Goal: Complete application form: Complete application form

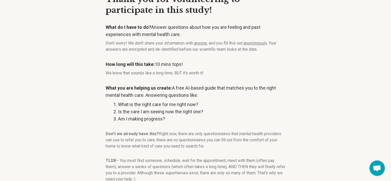
scroll to position [69, 0]
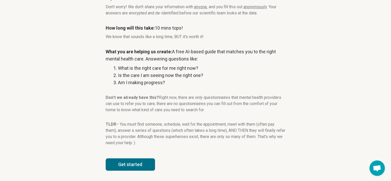
click at [130, 162] on button "Get started" at bounding box center [130, 164] width 49 height 12
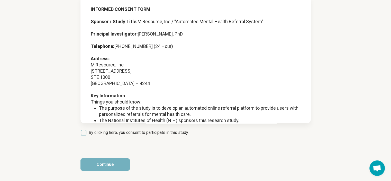
scroll to position [41, 0]
click at [108, 137] on article "INFORMED CONSENT FORM Sponsor / Study Title: MiResource, Inc / “Automated Menta…" at bounding box center [195, 78] width 247 height 206
click at [111, 135] on span "By clicking here, you consent to participate in this study." at bounding box center [139, 132] width 100 height 6
click at [112, 163] on button "Continue" at bounding box center [105, 164] width 49 height 12
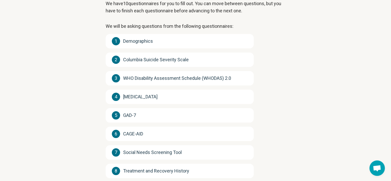
click at [149, 43] on span "Demographics" at bounding box center [138, 41] width 30 height 7
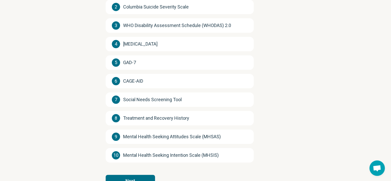
scroll to position [110, 0]
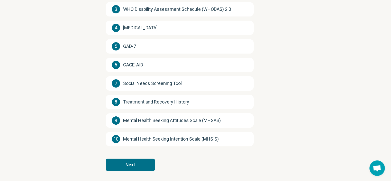
click at [123, 162] on button "Next" at bounding box center [130, 164] width 49 height 12
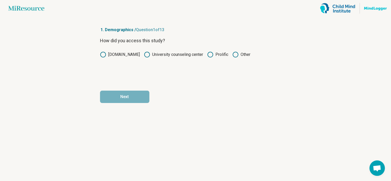
scroll to position [0, 0]
click at [219, 53] on label "Prolific" at bounding box center [219, 54] width 21 height 6
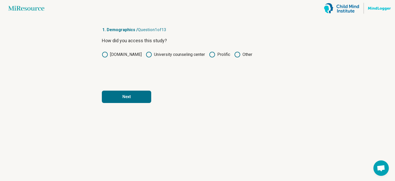
click at [149, 95] on button "Next" at bounding box center [126, 97] width 49 height 12
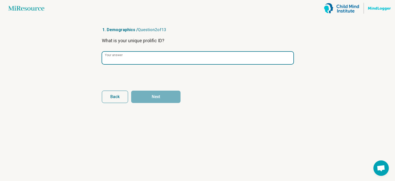
click at [160, 56] on input "Your answer" at bounding box center [197, 58] width 191 height 12
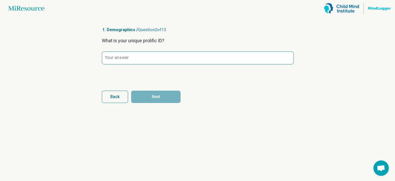
click at [122, 51] on div "What is your unique prolific ID? Your answer" at bounding box center [197, 58] width 191 height 43
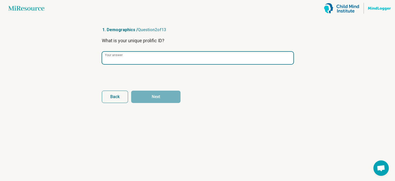
click at [124, 52] on input "Your answer" at bounding box center [197, 58] width 191 height 12
paste input "**********"
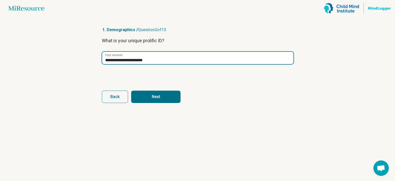
type input "**********"
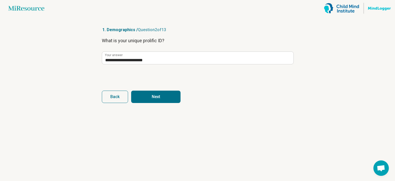
click at [154, 94] on button "Next" at bounding box center [155, 97] width 49 height 12
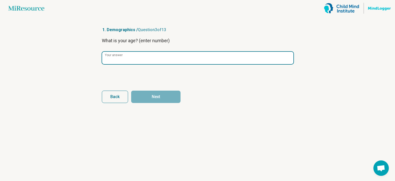
click at [144, 64] on div "Your answer" at bounding box center [197, 57] width 191 height 13
click at [143, 59] on input "Your answer" at bounding box center [197, 58] width 191 height 12
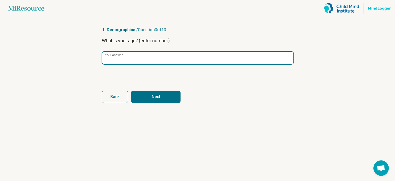
type input "**"
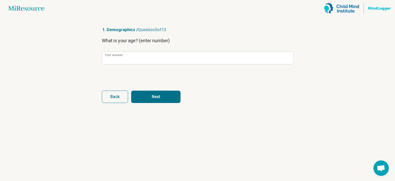
click at [169, 99] on button "Next" at bounding box center [155, 97] width 49 height 12
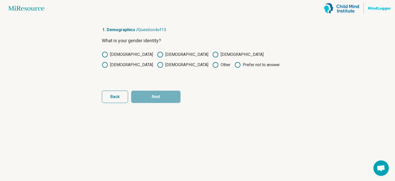
click at [117, 57] on label "Male" at bounding box center [127, 54] width 51 height 6
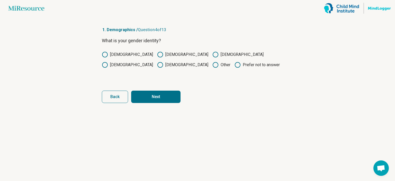
click at [148, 95] on button "Next" at bounding box center [155, 97] width 49 height 12
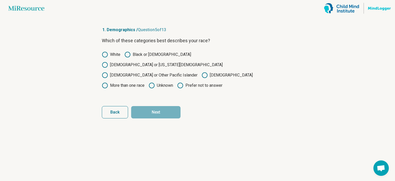
click at [110, 55] on label "White" at bounding box center [111, 54] width 19 height 6
click at [151, 106] on button "Next" at bounding box center [155, 112] width 49 height 12
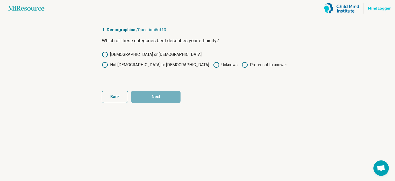
click at [122, 57] on label "Hispanic or Latino" at bounding box center [152, 54] width 100 height 6
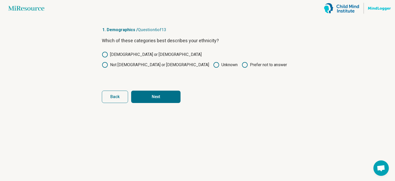
click at [159, 94] on button "Next" at bounding box center [155, 97] width 49 height 12
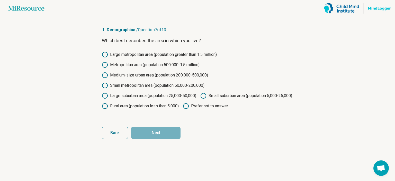
click at [128, 53] on label "Large metropolitan area (population greater than 1.5 million)" at bounding box center [159, 54] width 115 height 6
click at [153, 139] on button "Next" at bounding box center [155, 133] width 49 height 12
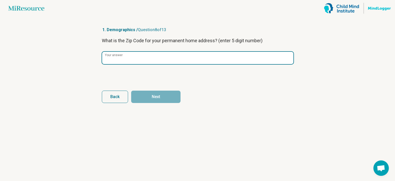
click at [138, 57] on input "Your answer" at bounding box center [197, 58] width 191 height 12
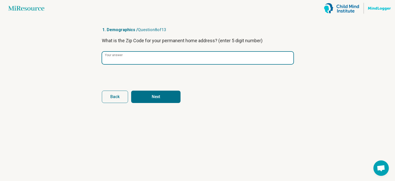
type input "*****"
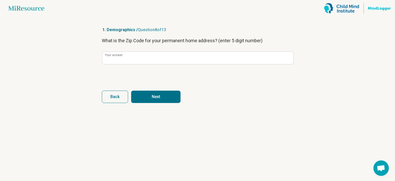
click at [141, 95] on button "Next" at bounding box center [155, 97] width 49 height 12
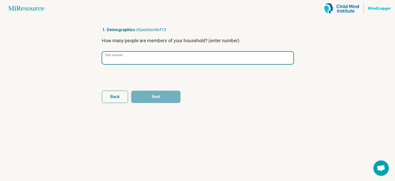
click at [152, 55] on input "Your answer" at bounding box center [197, 58] width 191 height 12
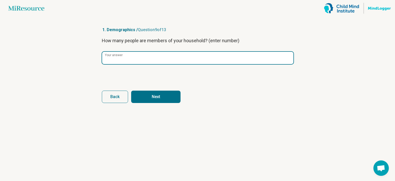
type input "*"
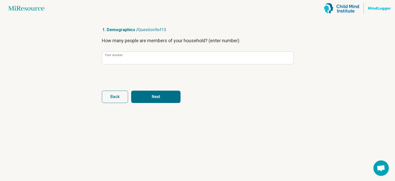
click at [171, 97] on button "Next" at bounding box center [155, 97] width 49 height 12
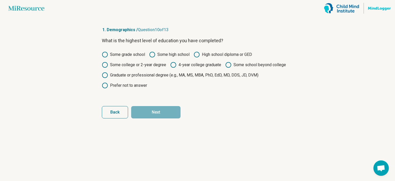
click at [211, 66] on label "4-year college graduate" at bounding box center [195, 65] width 51 height 6
click at [165, 109] on button "Next" at bounding box center [155, 112] width 49 height 12
click at [234, 65] on label "Some school beyond college" at bounding box center [255, 65] width 61 height 6
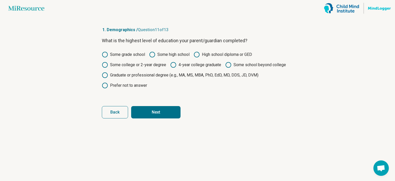
click at [166, 74] on label "Graduate or professional degree (e.g., MA, MS, MBA, PhD, EdD, MD, DDS, JD, DVM)" at bounding box center [180, 75] width 157 height 6
click at [166, 115] on button "Next" at bounding box center [155, 112] width 49 height 12
click at [148, 77] on label "Graduate or professional degree (e.g., MA, MS, MBA, PhD, EdD, MD, DDS, JD, DVM)" at bounding box center [180, 75] width 157 height 6
click at [165, 111] on button "Next" at bounding box center [155, 112] width 49 height 12
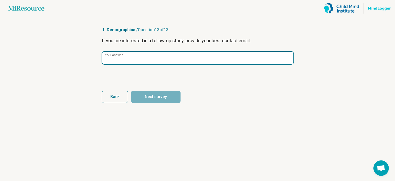
click at [160, 64] on input "Your answer" at bounding box center [197, 58] width 191 height 12
click at [158, 63] on input "Your answer" at bounding box center [197, 58] width 191 height 12
click at [154, 61] on input "Your answer" at bounding box center [197, 58] width 191 height 12
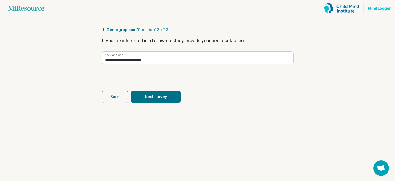
click at [148, 95] on button "Next survey" at bounding box center [155, 97] width 49 height 12
type input "**********"
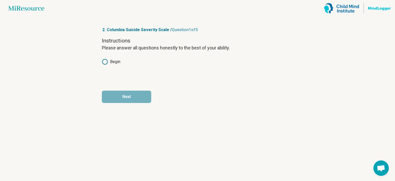
click at [120, 64] on label "Begin" at bounding box center [111, 62] width 19 height 6
click at [139, 100] on button "Next" at bounding box center [126, 97] width 49 height 12
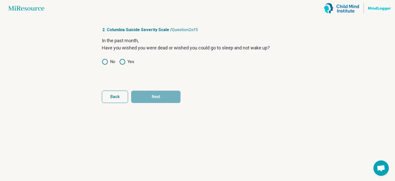
click at [104, 65] on icon at bounding box center [105, 62] width 6 height 6
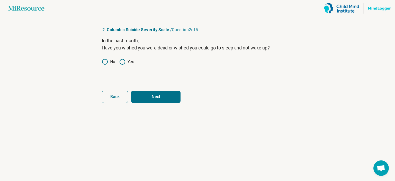
click at [157, 95] on button "Next" at bounding box center [155, 97] width 49 height 12
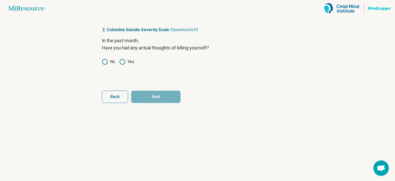
click at [102, 63] on icon at bounding box center [105, 62] width 6 height 6
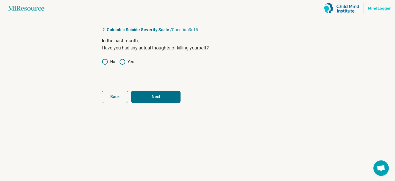
click at [163, 96] on button "Next" at bounding box center [155, 97] width 49 height 12
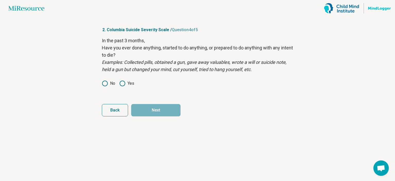
click at [104, 81] on circle at bounding box center [104, 83] width 5 height 5
click at [156, 109] on button "Next" at bounding box center [155, 110] width 49 height 12
click at [105, 83] on icon at bounding box center [105, 83] width 6 height 6
click at [146, 113] on button "Next survey" at bounding box center [155, 110] width 49 height 12
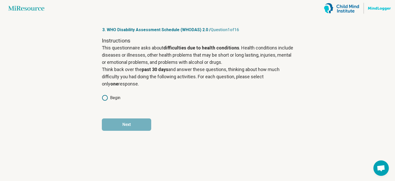
click at [107, 96] on circle at bounding box center [104, 97] width 5 height 5
click at [125, 126] on button "Next" at bounding box center [126, 124] width 49 height 12
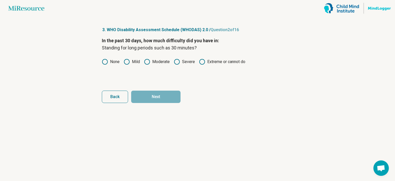
click at [110, 63] on label "None" at bounding box center [111, 62] width 18 height 6
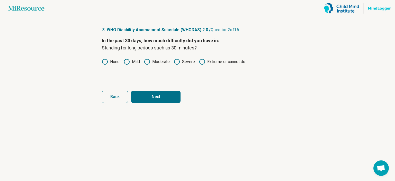
click at [142, 97] on button "Next" at bounding box center [155, 97] width 49 height 12
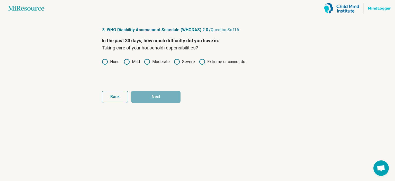
click at [112, 61] on label "None" at bounding box center [111, 62] width 18 height 6
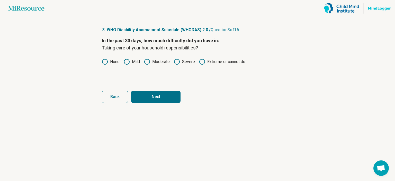
click at [141, 98] on button "Next" at bounding box center [155, 97] width 49 height 12
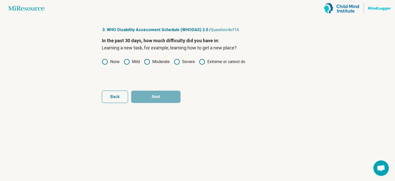
click at [108, 63] on label "None" at bounding box center [111, 62] width 18 height 6
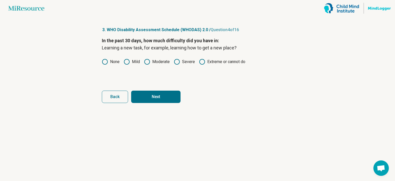
click at [151, 97] on button "Next" at bounding box center [155, 97] width 49 height 12
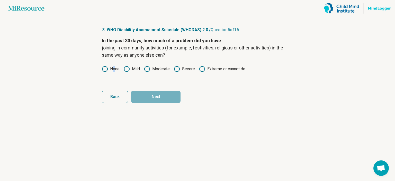
click at [115, 69] on label "None" at bounding box center [111, 69] width 18 height 6
click at [109, 70] on label "None" at bounding box center [111, 69] width 18 height 6
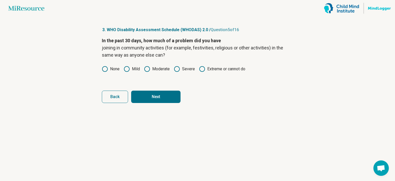
click at [147, 97] on button "Next" at bounding box center [155, 97] width 49 height 12
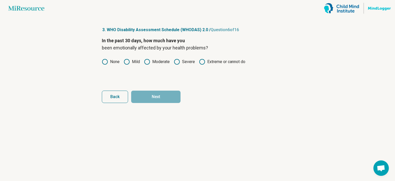
click at [111, 63] on label "None" at bounding box center [111, 62] width 18 height 6
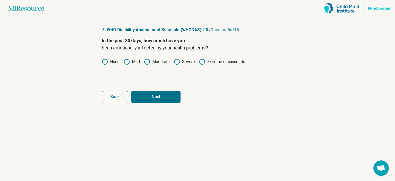
click at [149, 96] on button "Next" at bounding box center [155, 97] width 49 height 12
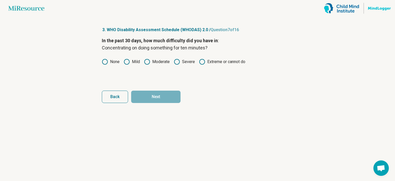
click at [108, 60] on icon at bounding box center [105, 62] width 6 height 6
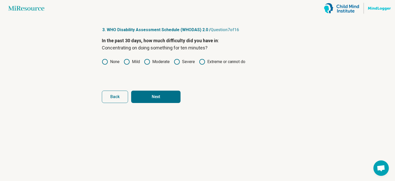
click at [148, 94] on button "Next" at bounding box center [155, 97] width 49 height 12
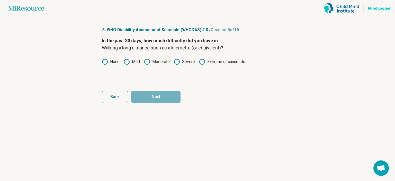
click at [112, 62] on label "None" at bounding box center [111, 62] width 18 height 6
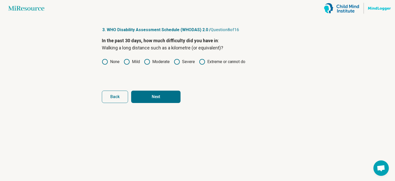
click at [149, 96] on button "Next" at bounding box center [155, 97] width 49 height 12
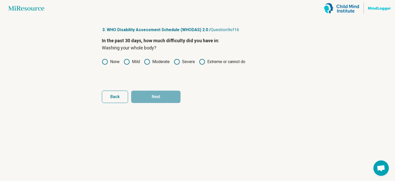
click at [116, 60] on label "None" at bounding box center [111, 62] width 18 height 6
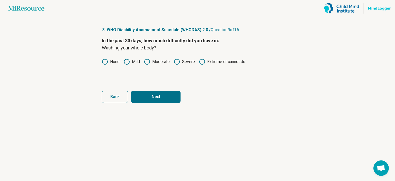
click at [150, 89] on form "In the past 30 days, how much difficulty did you have in: Washing your whole bo…" at bounding box center [197, 70] width 191 height 66
click at [146, 93] on button "Next" at bounding box center [155, 97] width 49 height 12
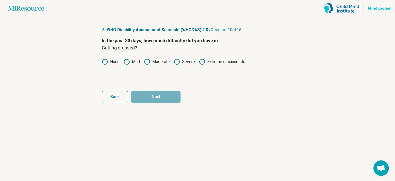
click at [112, 62] on label "None" at bounding box center [111, 62] width 18 height 6
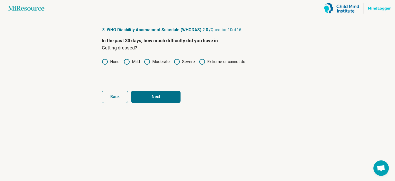
click at [149, 94] on button "Next" at bounding box center [155, 97] width 49 height 12
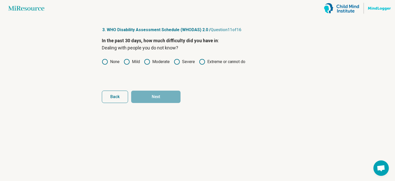
click at [109, 63] on label "None" at bounding box center [111, 62] width 18 height 6
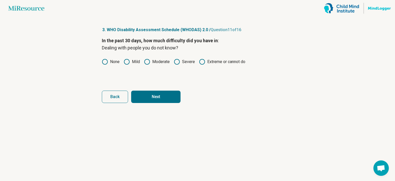
click at [149, 97] on button "Next" at bounding box center [155, 97] width 49 height 12
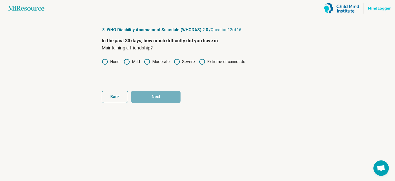
click at [118, 60] on label "None" at bounding box center [111, 62] width 18 height 6
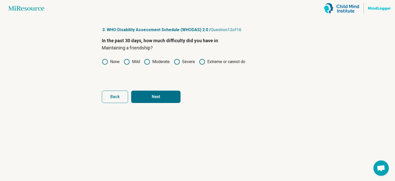
click at [150, 93] on button "Next" at bounding box center [155, 97] width 49 height 12
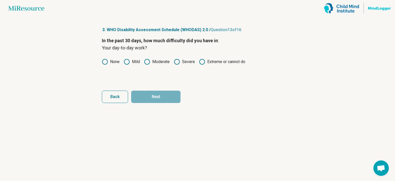
click at [111, 60] on label "None" at bounding box center [111, 62] width 18 height 6
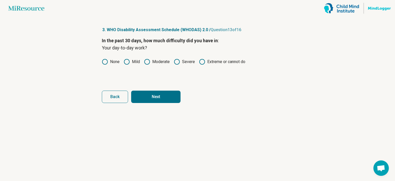
click at [146, 95] on button "Next" at bounding box center [155, 97] width 49 height 12
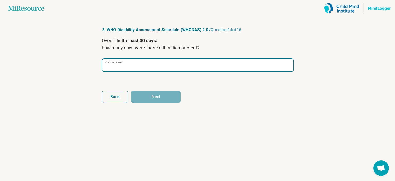
click at [133, 69] on input "Your answer" at bounding box center [197, 65] width 191 height 12
click at [182, 65] on input "Your answer" at bounding box center [197, 65] width 191 height 12
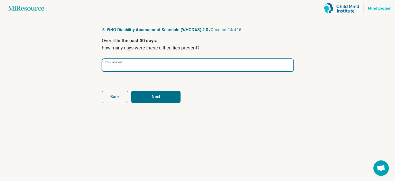
type input "*"
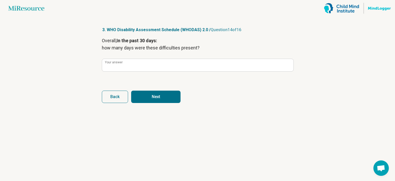
click at [157, 101] on button "Next" at bounding box center [155, 97] width 49 height 12
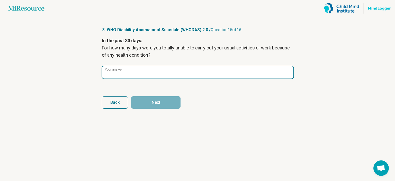
click at [140, 76] on input "Your answer" at bounding box center [197, 72] width 191 height 12
click at [139, 73] on input "Your answer" at bounding box center [197, 72] width 191 height 12
type input "*"
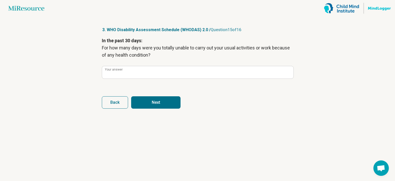
click at [145, 102] on button "Next" at bounding box center [155, 102] width 49 height 12
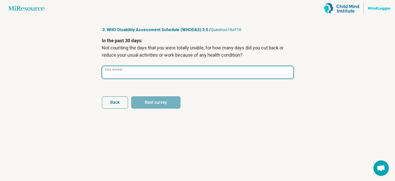
click at [147, 74] on input "Your answer" at bounding box center [197, 72] width 191 height 12
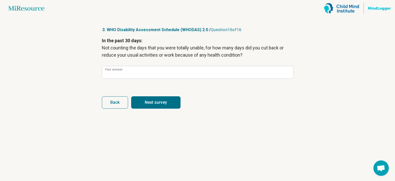
click at [147, 100] on button "Next survey" at bounding box center [155, 102] width 49 height 12
type input "*"
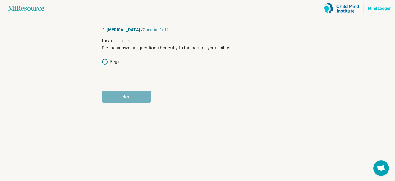
click at [121, 66] on div "Instructions Please answer all questions honestly to the best of your ability. …" at bounding box center [197, 58] width 191 height 43
click at [115, 63] on label "Begin" at bounding box center [111, 62] width 19 height 6
click at [133, 92] on button "Next" at bounding box center [126, 97] width 49 height 12
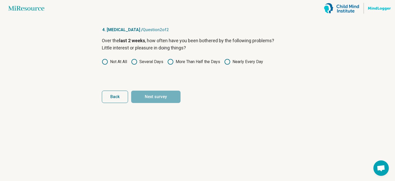
click at [109, 63] on label "Not At All" at bounding box center [114, 62] width 25 height 6
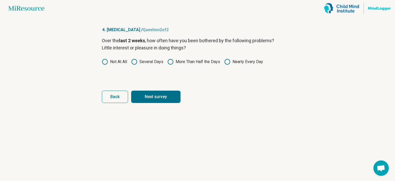
click at [143, 95] on button "Next survey" at bounding box center [155, 97] width 49 height 12
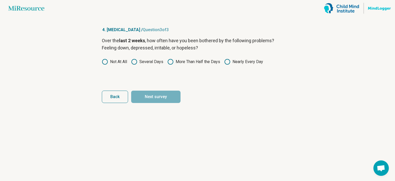
click at [134, 62] on icon at bounding box center [134, 62] width 6 height 6
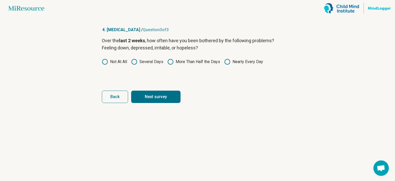
click at [153, 94] on button "Next survey" at bounding box center [155, 97] width 49 height 12
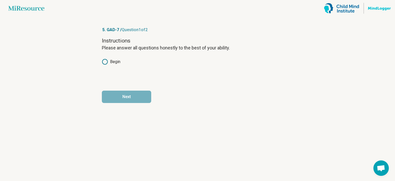
click at [117, 64] on label "Begin" at bounding box center [111, 62] width 19 height 6
click at [138, 94] on button "Next" at bounding box center [126, 97] width 49 height 12
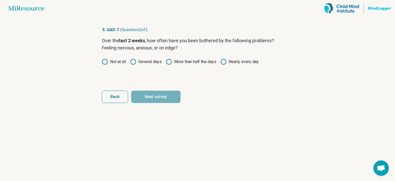
click at [115, 60] on label "Not at all" at bounding box center [114, 62] width 24 height 6
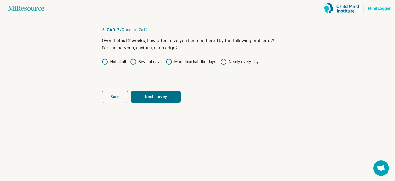
click at [152, 96] on button "Next survey" at bounding box center [155, 97] width 49 height 12
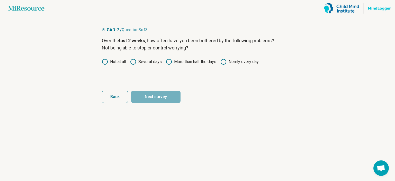
click at [116, 65] on label "Not at all" at bounding box center [114, 62] width 24 height 6
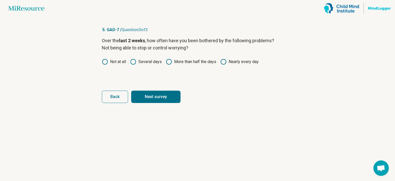
click at [135, 65] on div "Over the last 2 weeks , how often have you been bothered by the following probl…" at bounding box center [197, 58] width 191 height 43
click at [148, 65] on label "Several days" at bounding box center [146, 62] width 32 height 6
click at [148, 62] on label "Several days" at bounding box center [146, 62] width 32 height 6
click at [157, 94] on button "Next survey" at bounding box center [155, 97] width 49 height 12
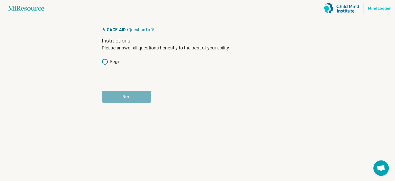
drag, startPoint x: 253, startPoint y: 74, endPoint x: 187, endPoint y: 61, distance: 67.7
click at [250, 75] on div "Instructions Please answer all questions honestly to the best of your ability. …" at bounding box center [197, 58] width 191 height 43
click at [106, 65] on icon at bounding box center [105, 62] width 6 height 6
click at [142, 100] on button "Next" at bounding box center [126, 97] width 49 height 12
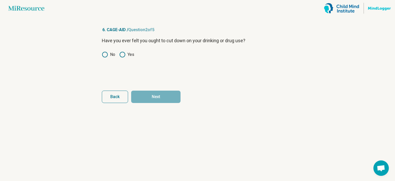
click at [104, 55] on icon at bounding box center [105, 54] width 6 height 6
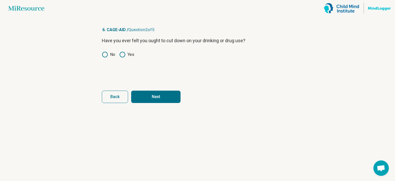
click at [166, 98] on button "Next" at bounding box center [155, 97] width 49 height 12
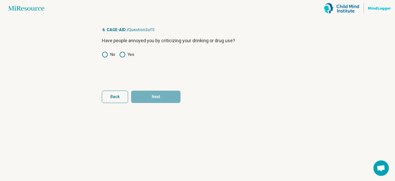
click at [107, 54] on circle at bounding box center [104, 54] width 5 height 5
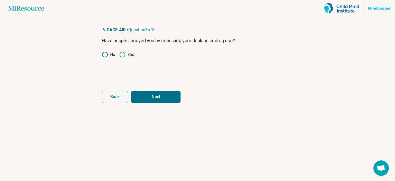
click at [161, 98] on button "Next" at bounding box center [155, 97] width 49 height 12
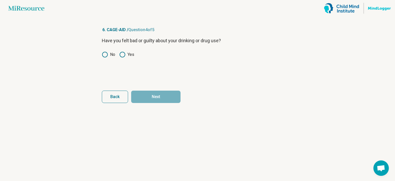
click at [108, 56] on label "No" at bounding box center [108, 54] width 13 height 6
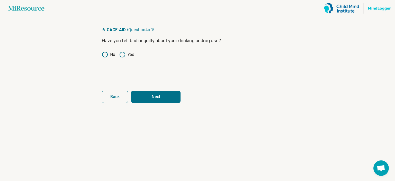
click at [157, 94] on button "Next" at bounding box center [155, 97] width 49 height 12
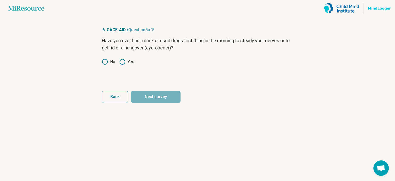
click at [110, 60] on label "No" at bounding box center [108, 62] width 13 height 6
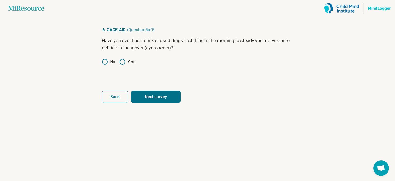
click at [156, 97] on button "Next survey" at bounding box center [155, 97] width 49 height 12
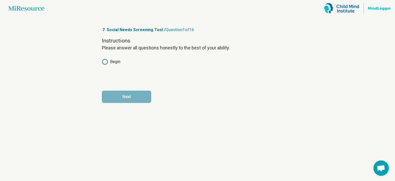
click at [108, 64] on icon at bounding box center [105, 62] width 6 height 6
click at [138, 97] on button "Next" at bounding box center [126, 97] width 49 height 12
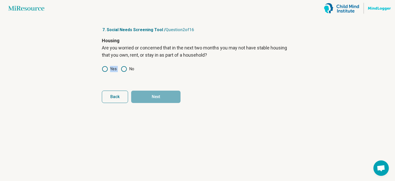
drag, startPoint x: 110, startPoint y: 69, endPoint x: 122, endPoint y: 71, distance: 12.2
click at [122, 71] on div "Yes No" at bounding box center [197, 69] width 191 height 6
click at [122, 71] on circle at bounding box center [123, 68] width 5 height 5
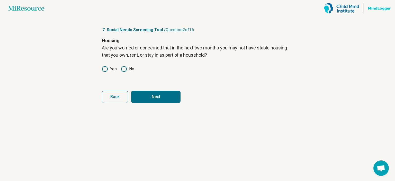
click at [152, 98] on button "Next" at bounding box center [155, 97] width 49 height 12
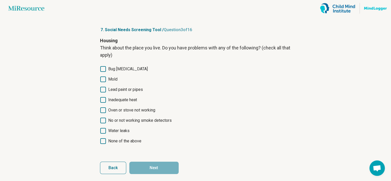
click at [126, 143] on span "None of the above" at bounding box center [124, 141] width 33 height 6
click at [153, 167] on button "Next" at bounding box center [153, 168] width 49 height 12
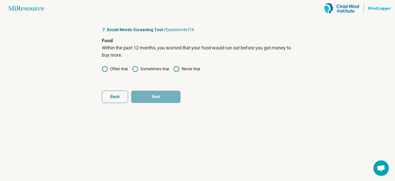
click at [122, 91] on button "Back" at bounding box center [115, 97] width 26 height 12
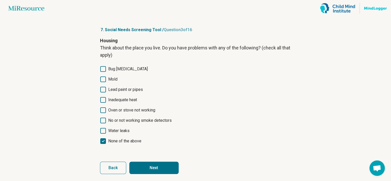
click at [160, 170] on button "Next" at bounding box center [153, 168] width 49 height 12
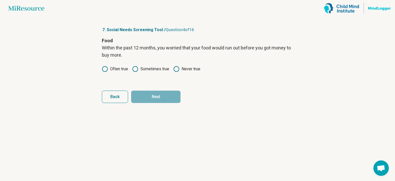
click at [118, 74] on div "Food Within the past 12 months, you worried that your food would run out before…" at bounding box center [197, 58] width 191 height 43
click at [178, 70] on icon at bounding box center [176, 69] width 6 height 6
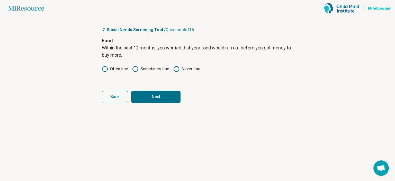
click at [173, 97] on button "Next" at bounding box center [155, 97] width 49 height 12
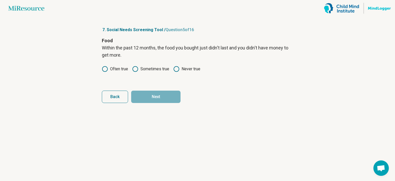
click at [180, 72] on icon at bounding box center [176, 69] width 6 height 6
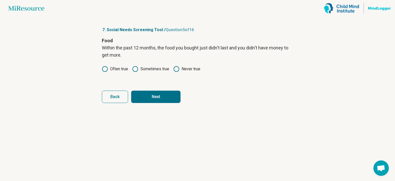
click at [177, 94] on button "Next" at bounding box center [155, 97] width 49 height 12
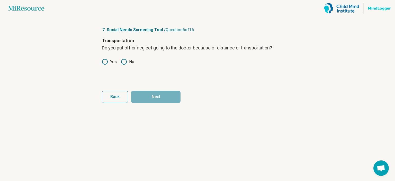
click at [123, 62] on icon at bounding box center [124, 62] width 6 height 6
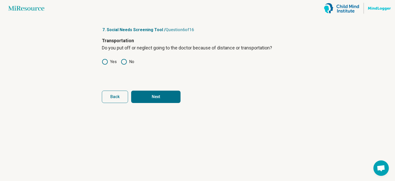
click at [170, 95] on button "Next" at bounding box center [155, 97] width 49 height 12
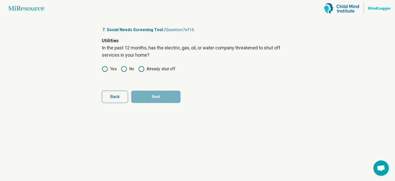
click at [121, 69] on circle at bounding box center [123, 68] width 5 height 5
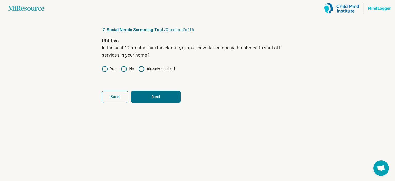
click at [156, 99] on button "Next" at bounding box center [155, 97] width 49 height 12
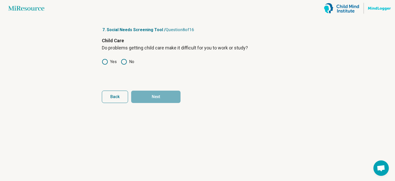
click at [123, 63] on icon at bounding box center [124, 62] width 6 height 6
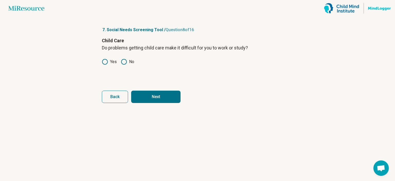
click at [139, 95] on button "Next" at bounding box center [155, 97] width 49 height 12
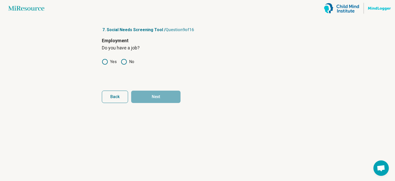
click at [101, 60] on article "7. Social Needs Screening Tool / Question 9 of 16 Employment Do you have a job?…" at bounding box center [198, 98] width 208 height 164
click at [104, 64] on icon at bounding box center [105, 62] width 6 height 6
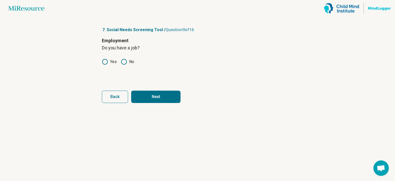
click at [165, 99] on button "Next" at bounding box center [155, 97] width 49 height 12
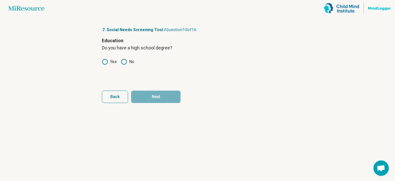
click at [102, 61] on icon at bounding box center [105, 62] width 6 height 6
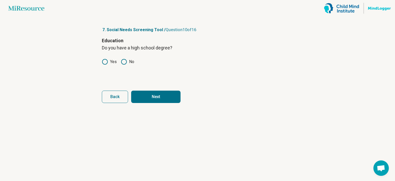
click at [154, 94] on button "Next" at bounding box center [155, 97] width 49 height 12
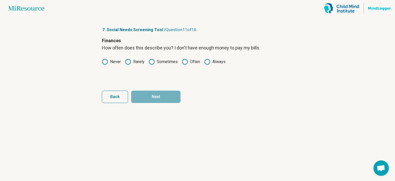
click at [109, 61] on label "Never" at bounding box center [111, 62] width 19 height 6
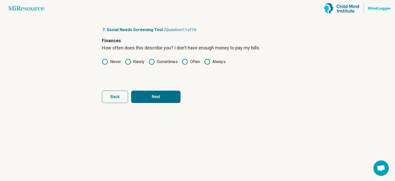
click at [150, 91] on button "Next" at bounding box center [155, 97] width 49 height 12
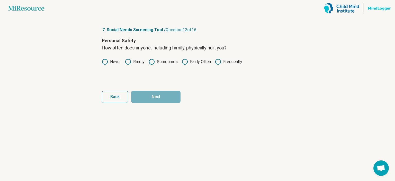
click at [103, 62] on icon at bounding box center [105, 62] width 6 height 6
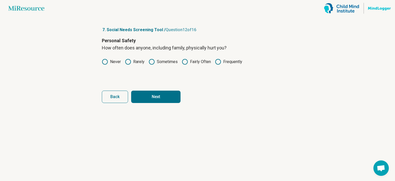
click at [153, 98] on button "Next" at bounding box center [155, 97] width 49 height 12
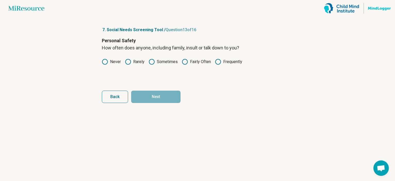
click at [105, 63] on icon at bounding box center [105, 62] width 6 height 6
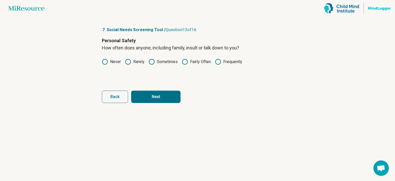
click at [151, 98] on button "Next" at bounding box center [155, 97] width 49 height 12
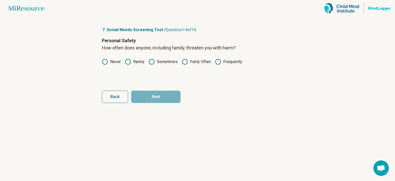
click at [110, 61] on label "Never" at bounding box center [111, 62] width 19 height 6
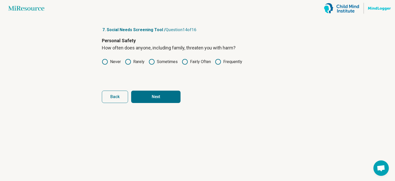
click at [150, 96] on button "Next" at bounding box center [155, 97] width 49 height 12
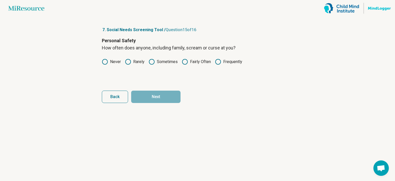
click at [112, 65] on label "Never" at bounding box center [111, 62] width 19 height 6
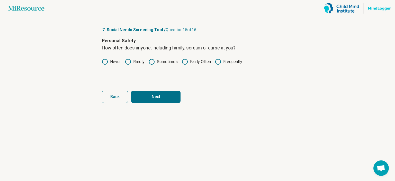
click at [160, 98] on button "Next" at bounding box center [155, 97] width 49 height 12
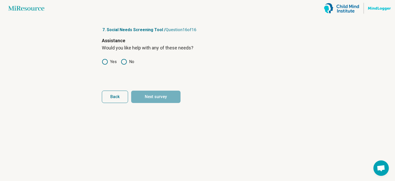
click at [126, 61] on icon at bounding box center [124, 62] width 6 height 6
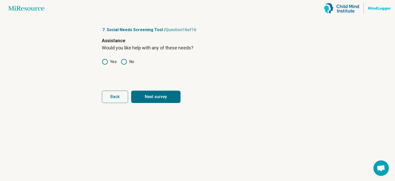
click at [155, 97] on button "Next survey" at bounding box center [155, 97] width 49 height 12
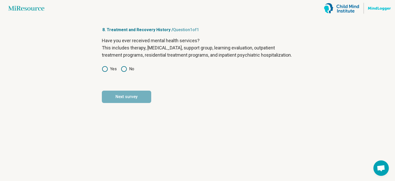
click at [129, 72] on label "No" at bounding box center [127, 69] width 13 height 6
click at [135, 102] on button "Next survey" at bounding box center [126, 97] width 49 height 12
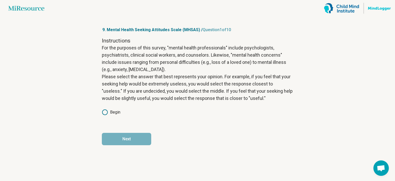
click at [115, 113] on label "Begin" at bounding box center [111, 112] width 19 height 6
click at [127, 134] on button "Next" at bounding box center [126, 139] width 49 height 12
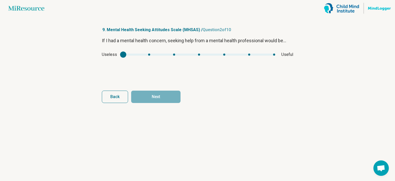
drag, startPoint x: 124, startPoint y: 57, endPoint x: 253, endPoint y: 58, distance: 129.4
click at [253, 58] on div "If I had a mental health concern, seeking help from a mental health professiona…" at bounding box center [197, 58] width 191 height 43
click at [248, 57] on div "Useless Useful" at bounding box center [197, 54] width 191 height 6
type input "*"
click at [250, 55] on div "mhsas1" at bounding box center [199, 55] width 152 height 2
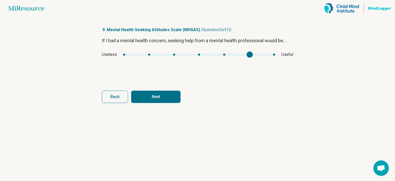
click at [160, 98] on button "Next" at bounding box center [155, 97] width 49 height 12
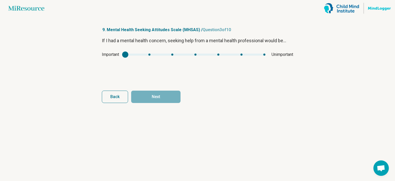
type input "*"
click at [152, 54] on div "mhsas2" at bounding box center [195, 55] width 140 height 2
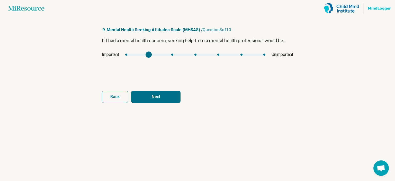
click at [155, 97] on button "Next" at bounding box center [155, 97] width 49 height 12
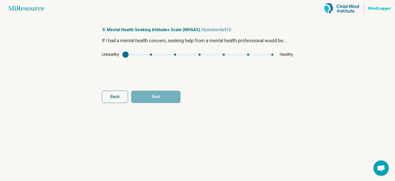
type input "*"
click at [241, 55] on div "mhsas3" at bounding box center [200, 55] width 148 height 2
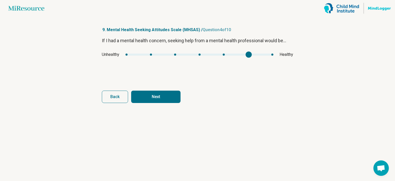
click at [169, 98] on button "Next" at bounding box center [155, 97] width 49 height 12
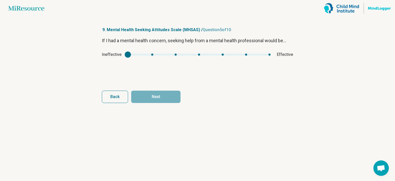
type input "*"
click at [242, 55] on div "mhsas4" at bounding box center [199, 55] width 143 height 2
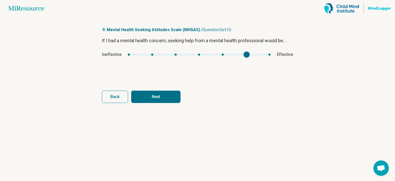
click at [176, 93] on button "Next" at bounding box center [155, 97] width 49 height 12
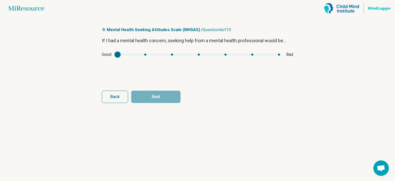
type input "*"
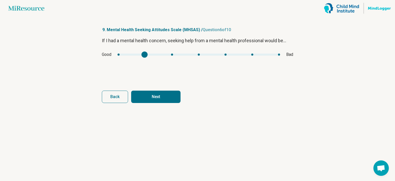
click at [147, 54] on div "mhsas5" at bounding box center [199, 55] width 163 height 2
click at [149, 94] on button "Next" at bounding box center [155, 97] width 49 height 12
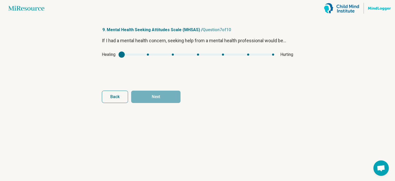
click at [147, 56] on div "Healing Hurting" at bounding box center [197, 54] width 191 height 6
type input "*"
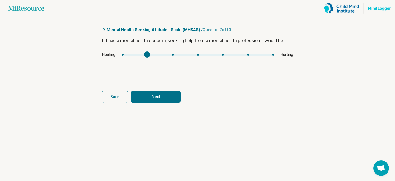
click at [146, 54] on div "mhsas6" at bounding box center [198, 55] width 153 height 2
click at [158, 99] on button "Next" at bounding box center [155, 97] width 49 height 12
click at [221, 55] on div "mhsas7" at bounding box center [201, 55] width 128 height 2
click at [202, 56] on div "Disempowering Empowering" at bounding box center [197, 54] width 191 height 6
type input "*"
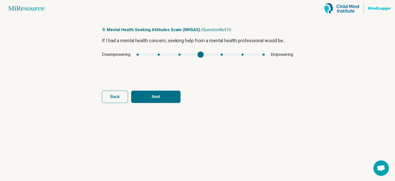
click at [204, 54] on div "mhsas7" at bounding box center [201, 55] width 128 height 2
click at [164, 102] on button "Next" at bounding box center [155, 97] width 49 height 12
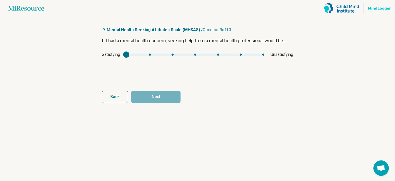
click at [223, 55] on div "mhsas8" at bounding box center [195, 55] width 138 height 2
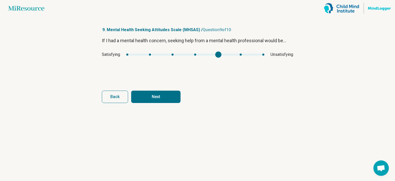
type input "*"
click at [167, 55] on div "mhsas8" at bounding box center [195, 55] width 138 height 2
click at [160, 95] on button "Next" at bounding box center [155, 97] width 49 height 12
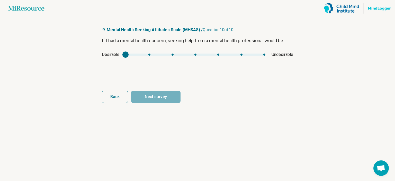
click at [177, 56] on div "Desirable Undesirable" at bounding box center [197, 54] width 191 height 6
click at [172, 55] on div "mhsas9" at bounding box center [196, 55] width 140 height 2
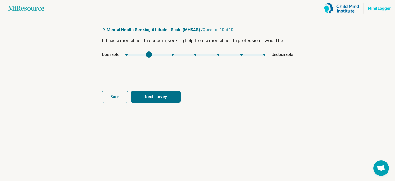
click at [151, 55] on div "mhsas9" at bounding box center [196, 55] width 140 height 2
click at [154, 103] on button "Next survey" at bounding box center [155, 97] width 49 height 12
type input "*"
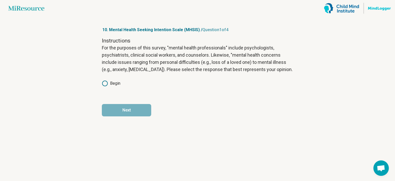
click at [113, 82] on label "Begin" at bounding box center [111, 83] width 19 height 6
click at [139, 108] on button "Next" at bounding box center [126, 110] width 49 height 12
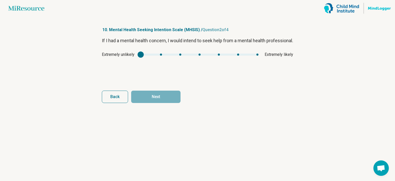
type input "*"
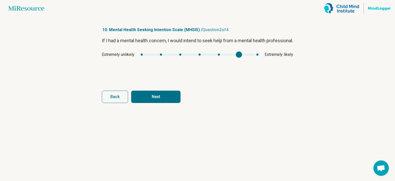
click at [234, 56] on div "mhsis1" at bounding box center [200, 55] width 118 height 2
click at [170, 96] on button "Next" at bounding box center [155, 97] width 49 height 12
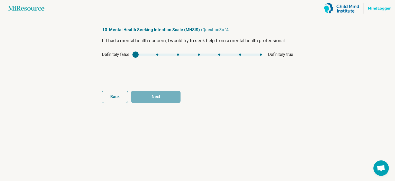
type input "*"
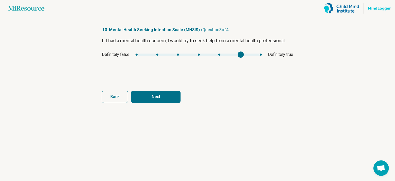
click at [233, 54] on div "mhsis2" at bounding box center [199, 55] width 126 height 2
click at [161, 92] on button "Next" at bounding box center [155, 97] width 49 height 12
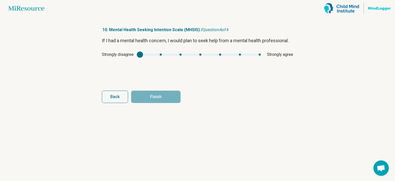
click at [241, 56] on div "Strongly disagree Strongly agree" at bounding box center [197, 54] width 191 height 6
click at [164, 58] on div "If I had a mental health concern, I would plan to seek help from a mental healt…" at bounding box center [197, 58] width 191 height 43
click at [198, 58] on div "If I had a mental health concern, I would plan to seek help from a mental healt…" at bounding box center [197, 58] width 191 height 43
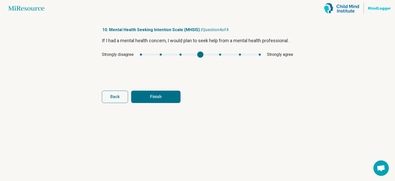
drag, startPoint x: 224, startPoint y: 52, endPoint x: 228, endPoint y: 53, distance: 3.9
click at [225, 52] on div "Strongly disagree Strongly agree" at bounding box center [197, 54] width 191 height 6
click at [235, 54] on div "mhsis3" at bounding box center [200, 55] width 121 height 2
click at [241, 55] on div "mhsis3" at bounding box center [241, 54] width 6 height 6
click at [166, 95] on button "Finish" at bounding box center [155, 97] width 49 height 12
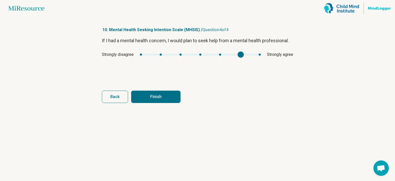
type input "*"
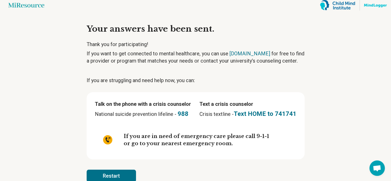
scroll to position [14, 0]
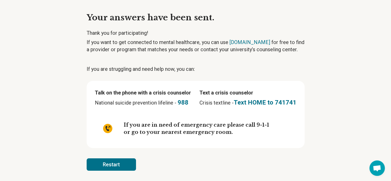
click at [128, 164] on button "Restart" at bounding box center [111, 164] width 49 height 12
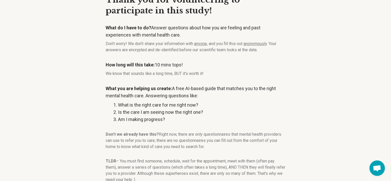
scroll to position [69, 0]
